Goal: Navigation & Orientation: Find specific page/section

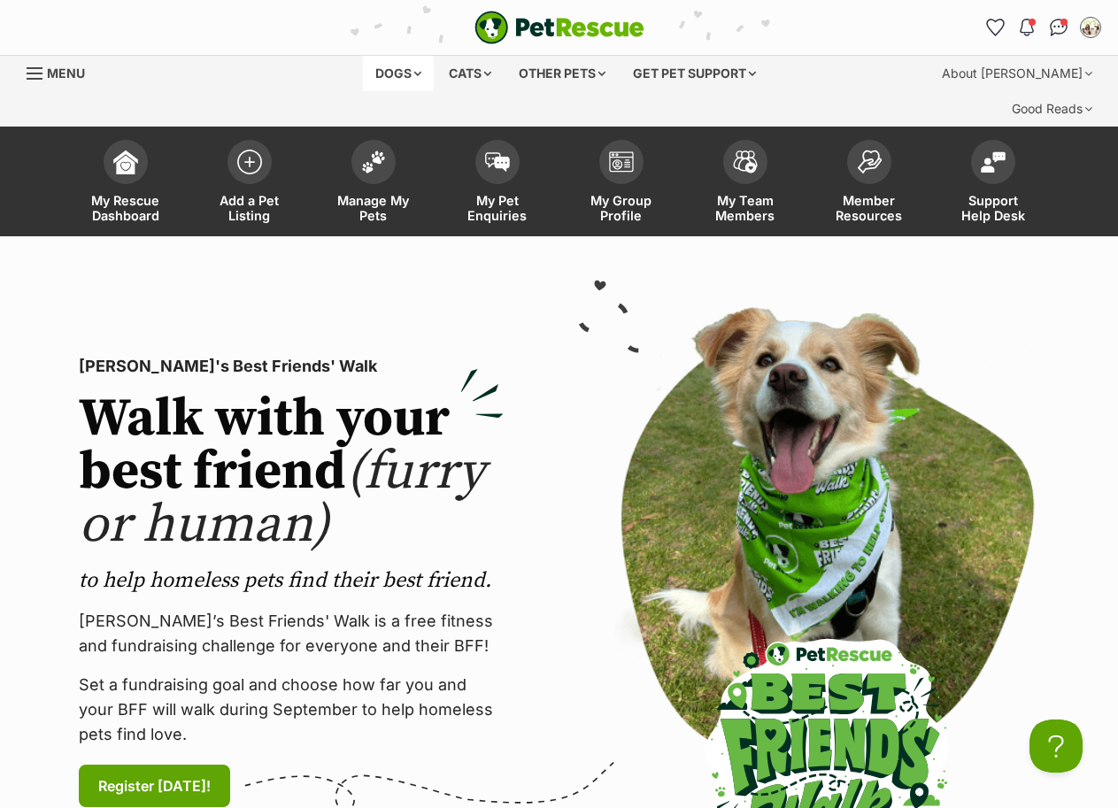
click at [408, 74] on div "Dogs" at bounding box center [398, 73] width 71 height 35
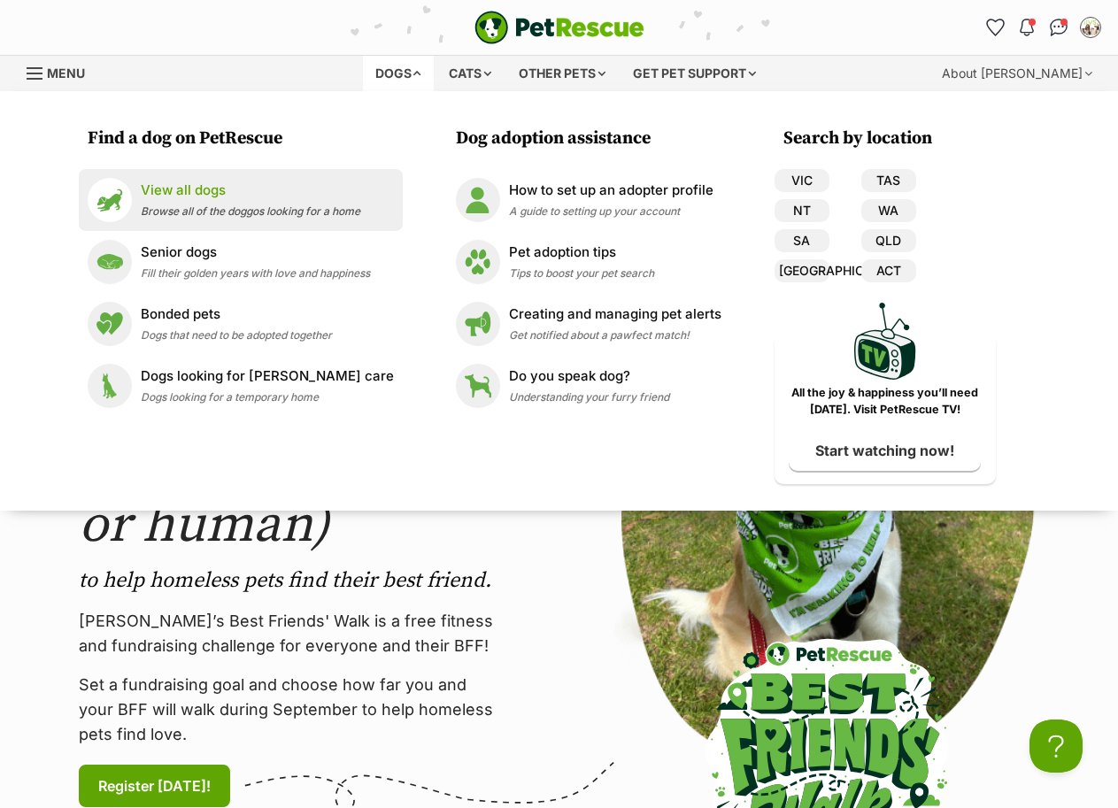
click at [197, 192] on p "View all dogs" at bounding box center [251, 191] width 220 height 20
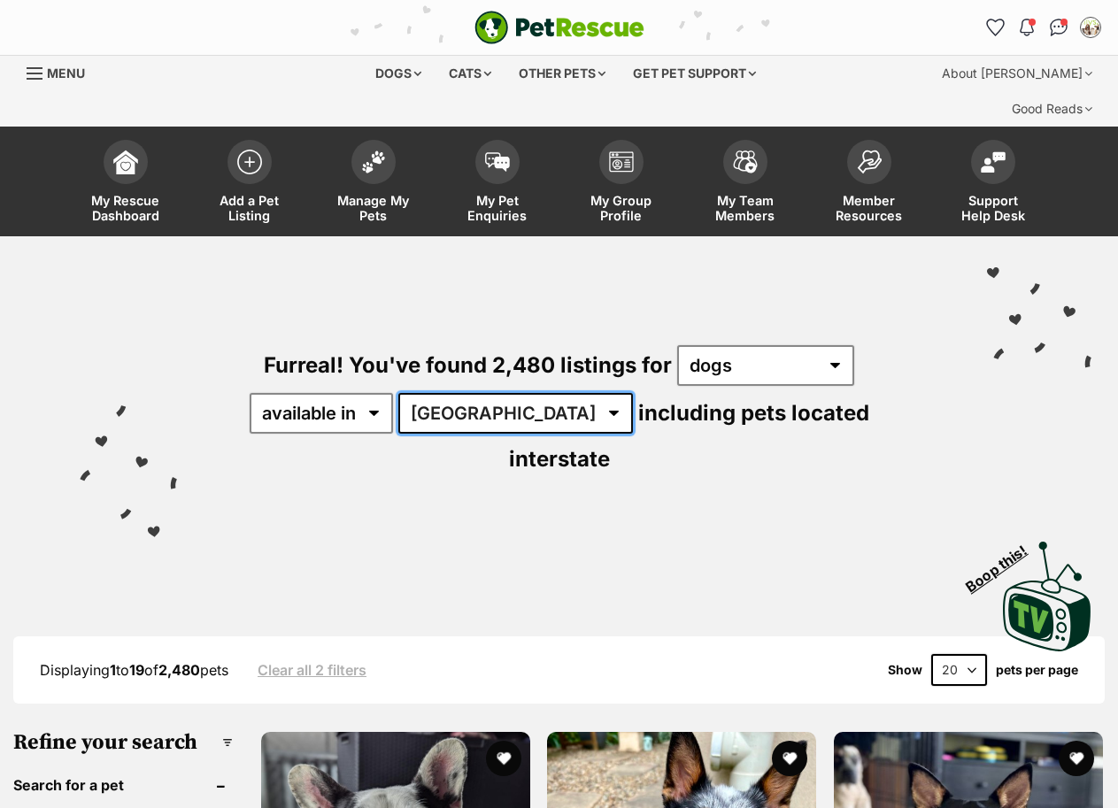
click at [511, 393] on select "Australia ACT NSW NT QLD SA TAS VIC WA" at bounding box center [515, 413] width 235 height 41
select select "VIC"
click at [399, 393] on select "Australia ACT NSW NT QLD SA TAS VIC WA" at bounding box center [515, 413] width 235 height 41
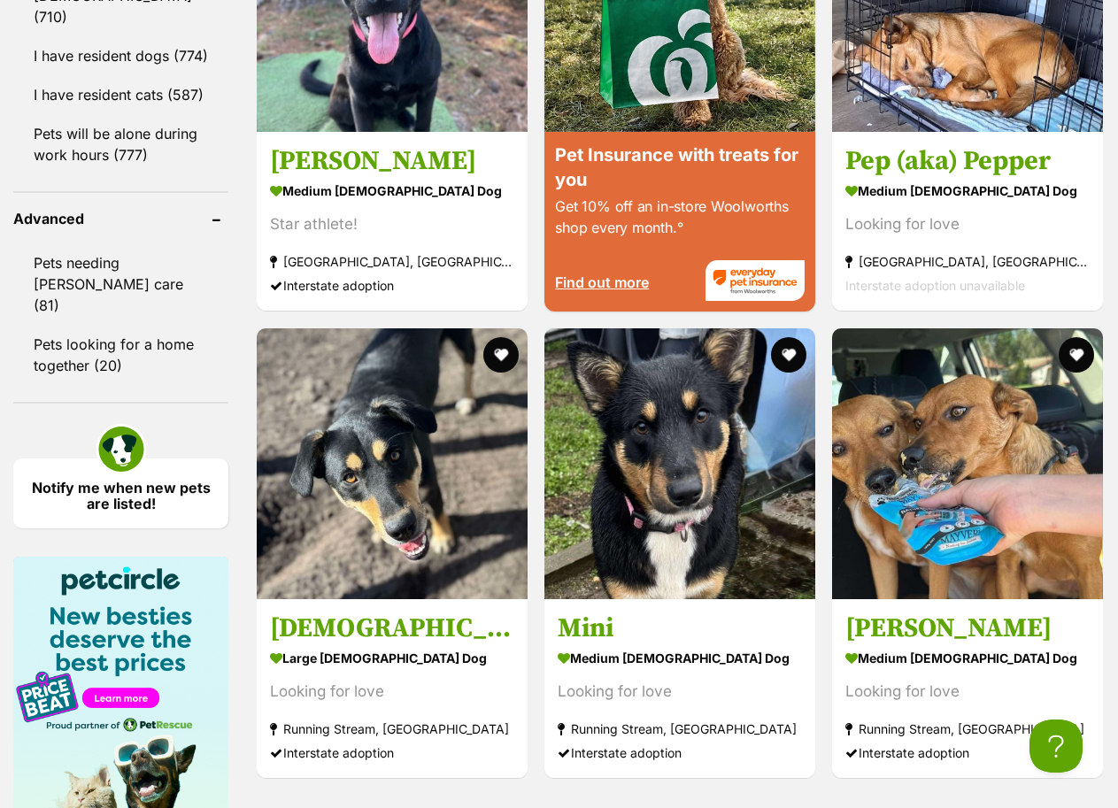
scroll to position [2390, 0]
